Goal: Task Accomplishment & Management: Use online tool/utility

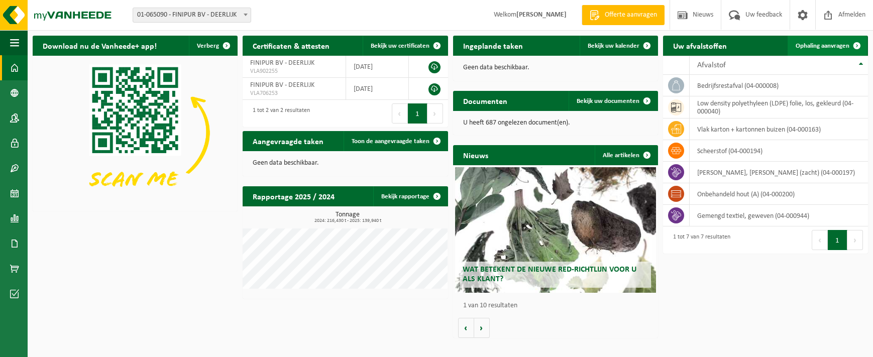
click at [818, 43] on span "Ophaling aanvragen" at bounding box center [823, 46] width 54 height 7
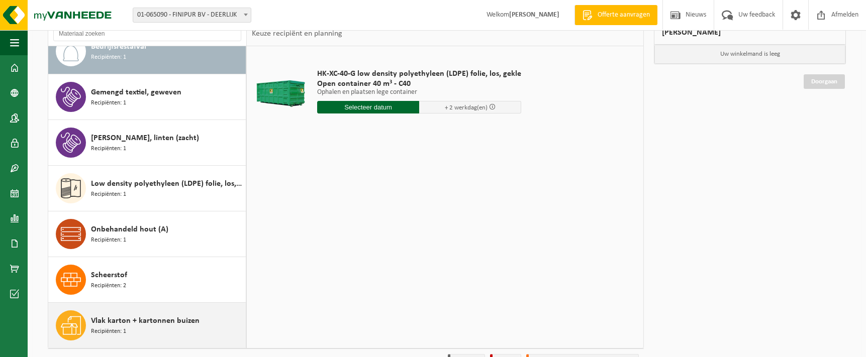
scroll to position [134, 0]
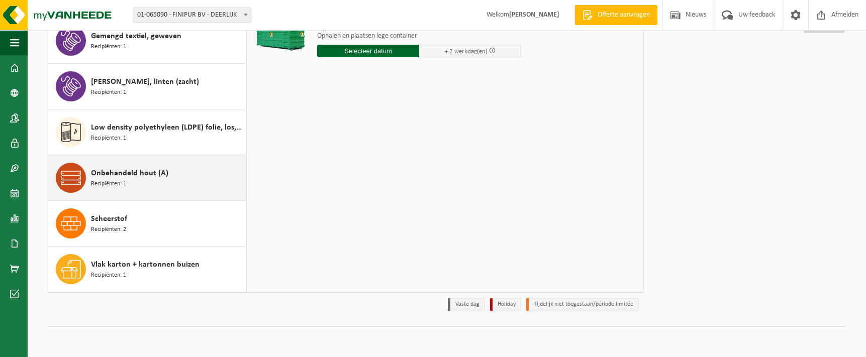
click at [183, 181] on div "Onbehandeld hout (A) Recipiënten: 1" at bounding box center [167, 178] width 152 height 30
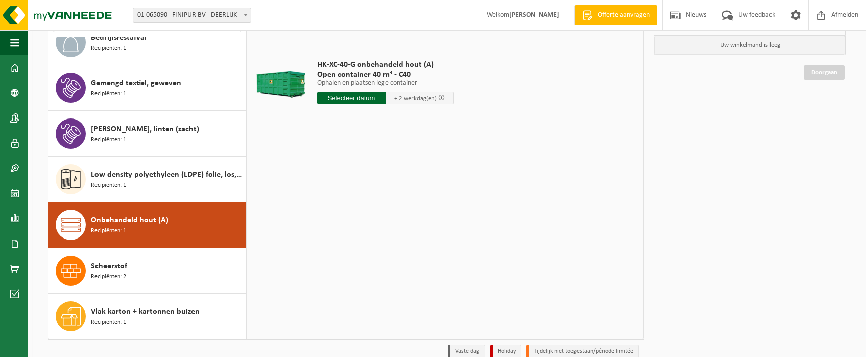
scroll to position [0, 0]
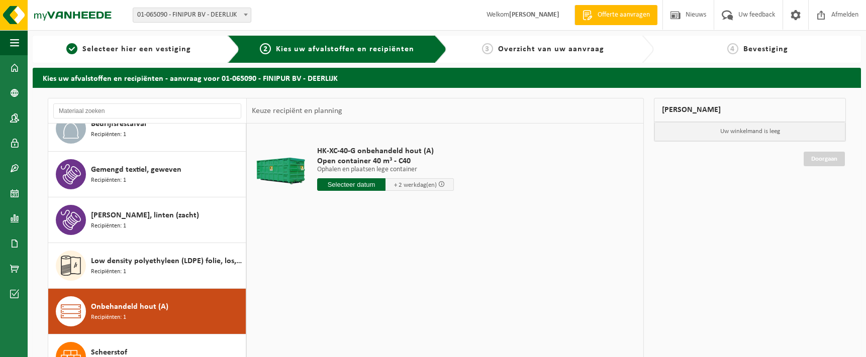
click at [354, 184] on input "text" at bounding box center [351, 184] width 68 height 13
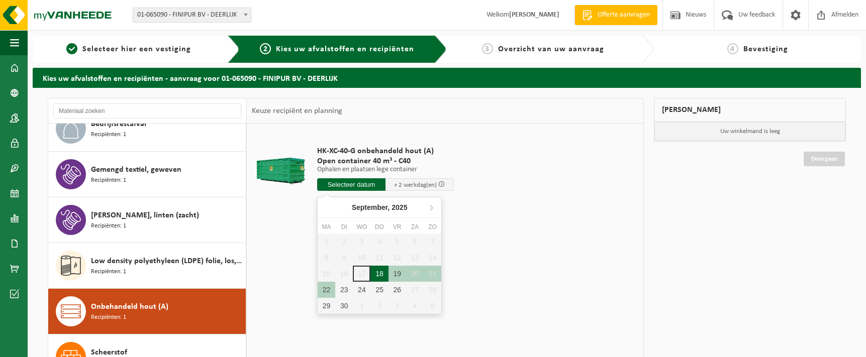
click at [382, 276] on div "18" at bounding box center [379, 274] width 18 height 16
type input "Van 2025-09-18"
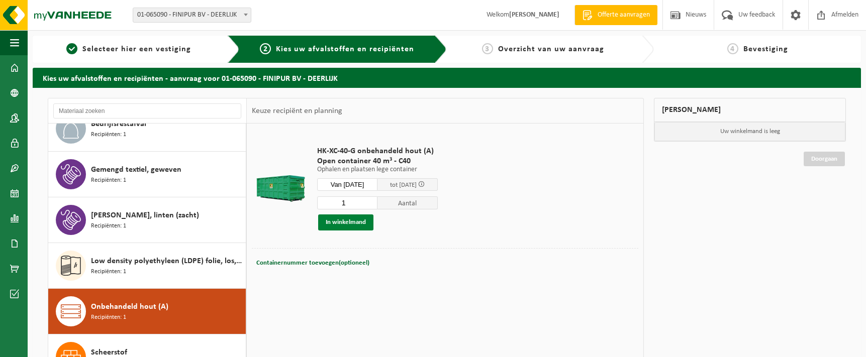
click at [360, 223] on button "In winkelmand" at bounding box center [345, 222] width 55 height 16
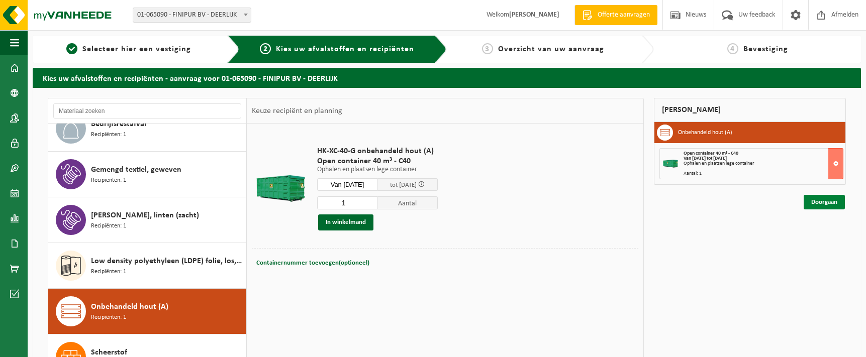
click at [823, 197] on link "Doorgaan" at bounding box center [823, 202] width 41 height 15
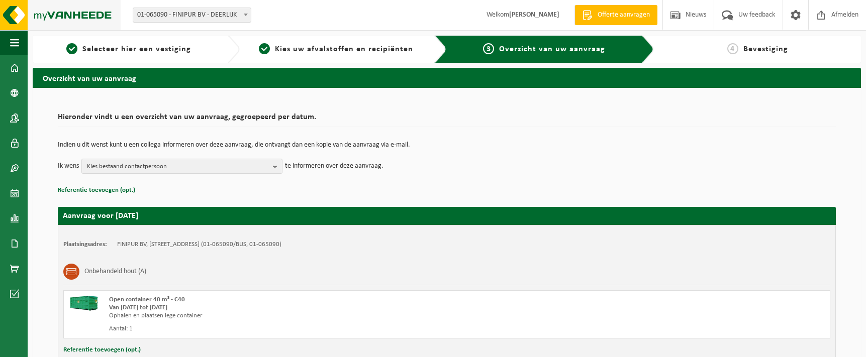
click at [69, 8] on img at bounding box center [60, 15] width 121 height 30
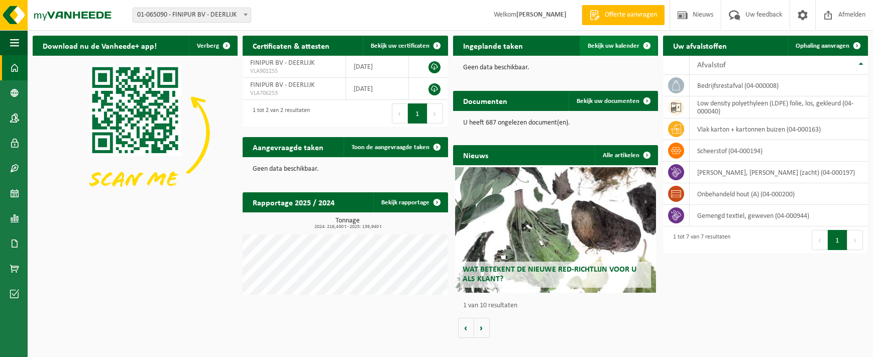
click at [623, 39] on link "Bekijk uw kalender" at bounding box center [618, 46] width 77 height 20
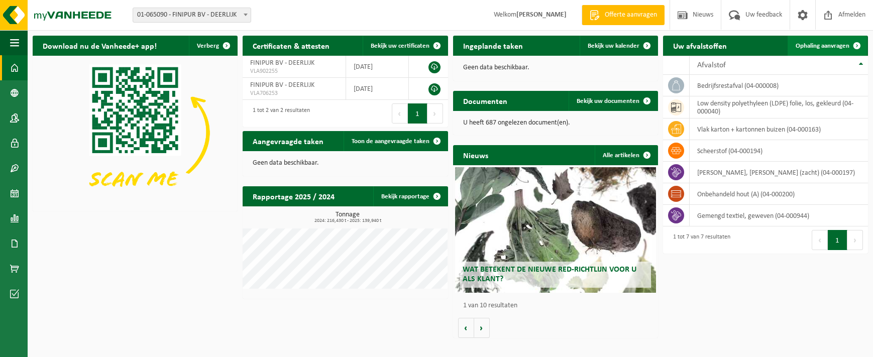
click at [815, 48] on span "Ophaling aanvragen" at bounding box center [823, 46] width 54 height 7
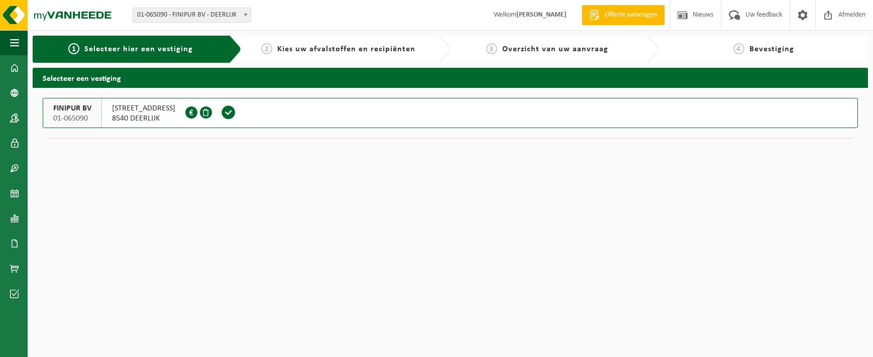
click at [79, 114] on span "01-065090" at bounding box center [72, 119] width 38 height 10
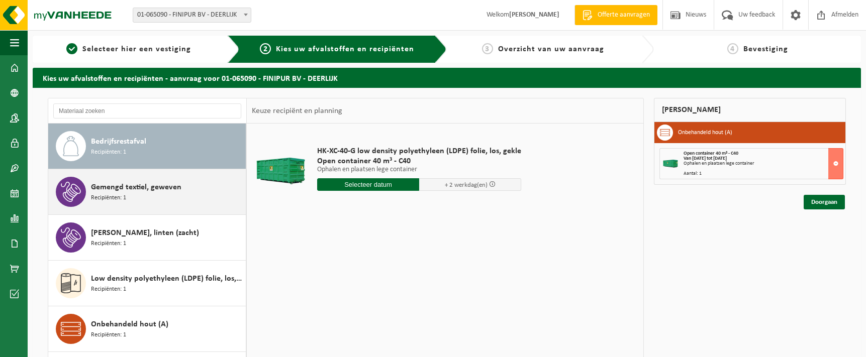
scroll to position [18, 0]
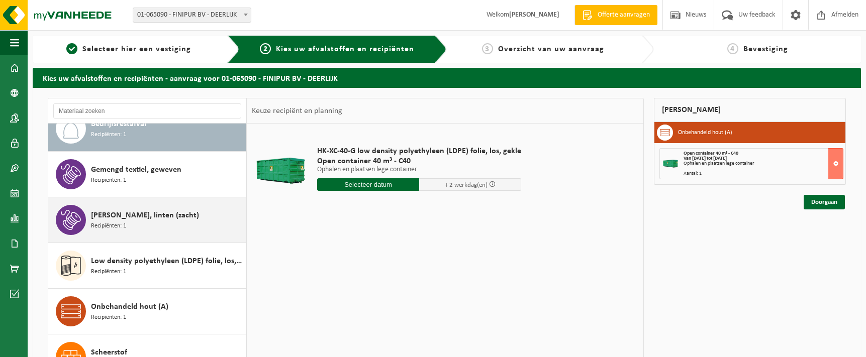
click at [168, 212] on span "Jute doek, linten (zacht)" at bounding box center [145, 215] width 108 height 12
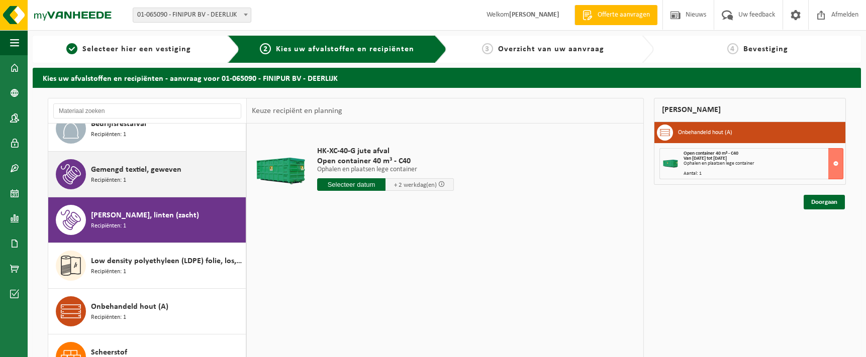
click at [153, 186] on div "Gemengd textiel, geweven Recipiënten: 1" at bounding box center [167, 174] width 152 height 30
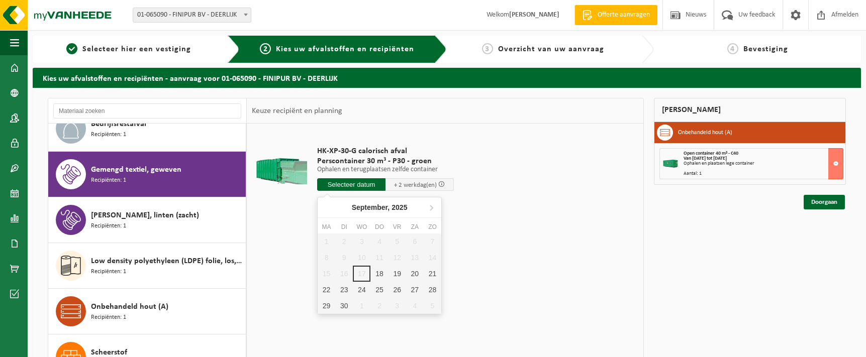
click at [358, 179] on input "text" at bounding box center [351, 184] width 68 height 13
click at [325, 287] on div "22" at bounding box center [326, 290] width 18 height 16
type input "Van 2025-09-22"
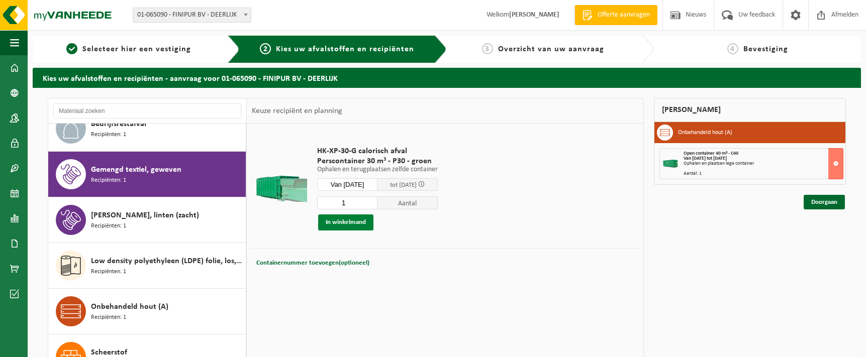
click at [348, 219] on button "In winkelmand" at bounding box center [345, 222] width 55 height 16
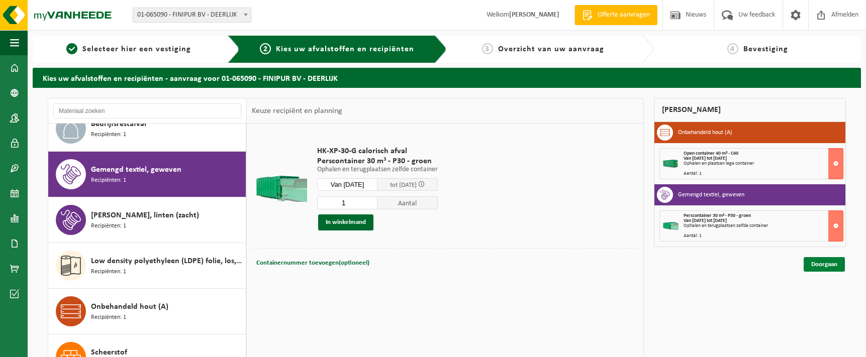
click at [816, 271] on link "Doorgaan" at bounding box center [823, 264] width 41 height 15
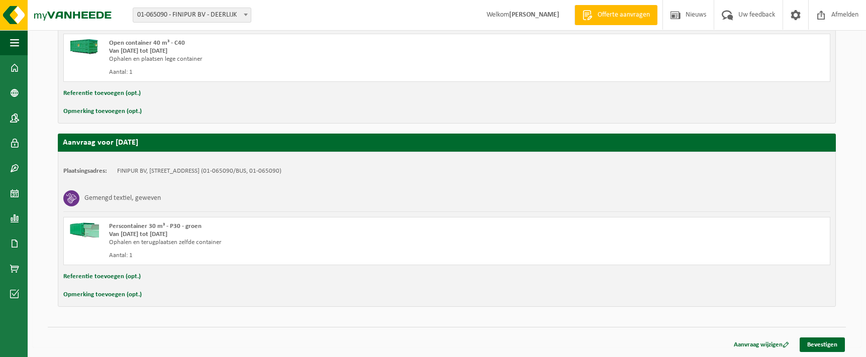
scroll to position [257, 0]
click at [835, 342] on link "Bevestigen" at bounding box center [821, 344] width 45 height 15
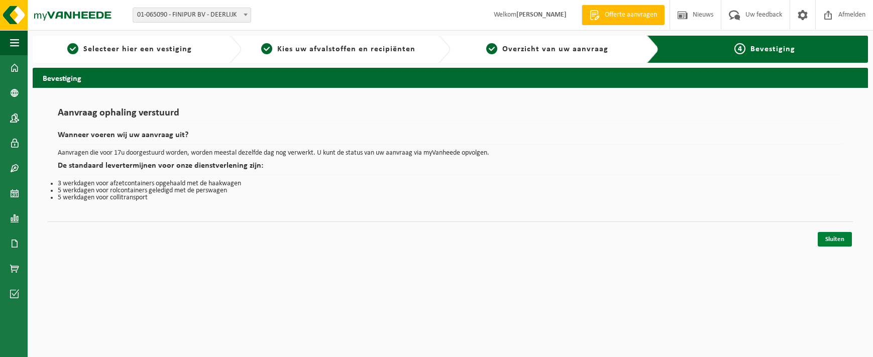
click at [832, 239] on link "Sluiten" at bounding box center [835, 239] width 34 height 15
